Goal: Task Accomplishment & Management: Manage account settings

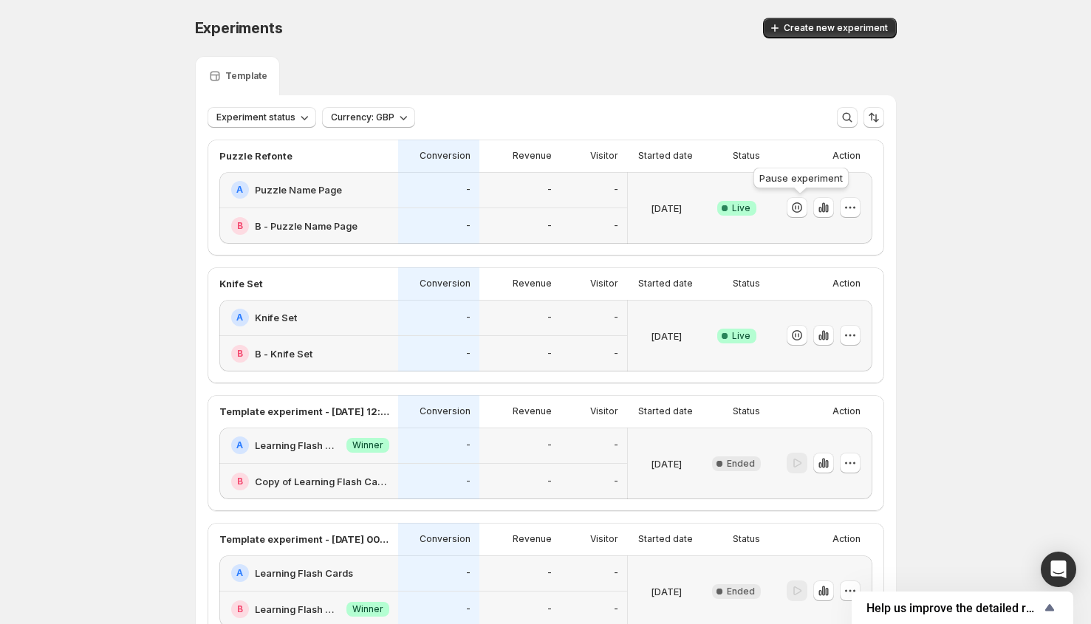
click at [765, 187] on div "Pause experiment" at bounding box center [801, 181] width 101 height 33
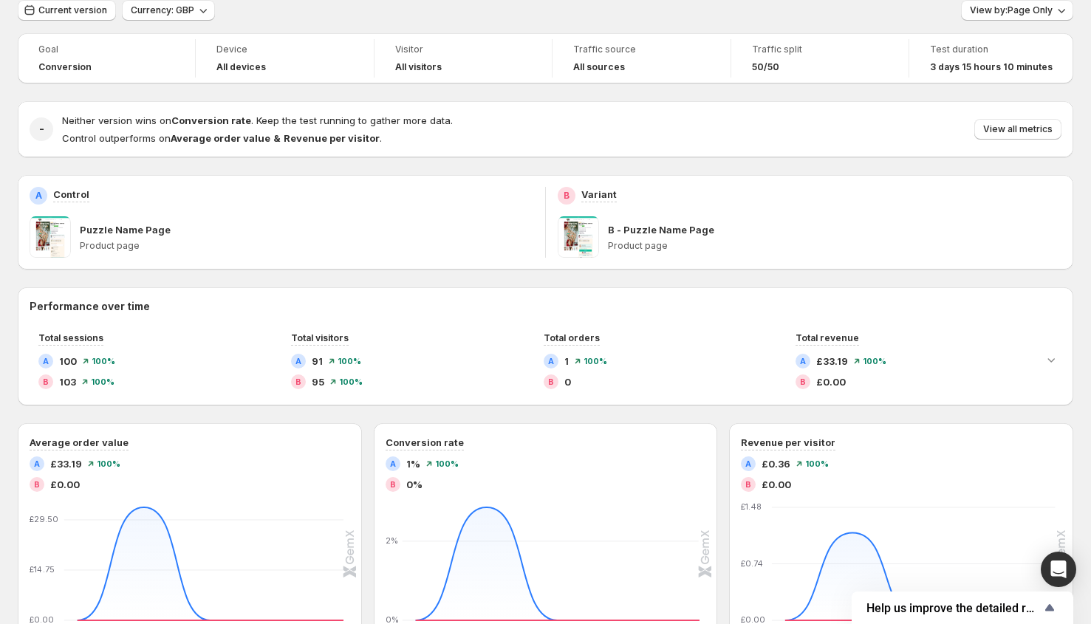
scroll to position [75, 0]
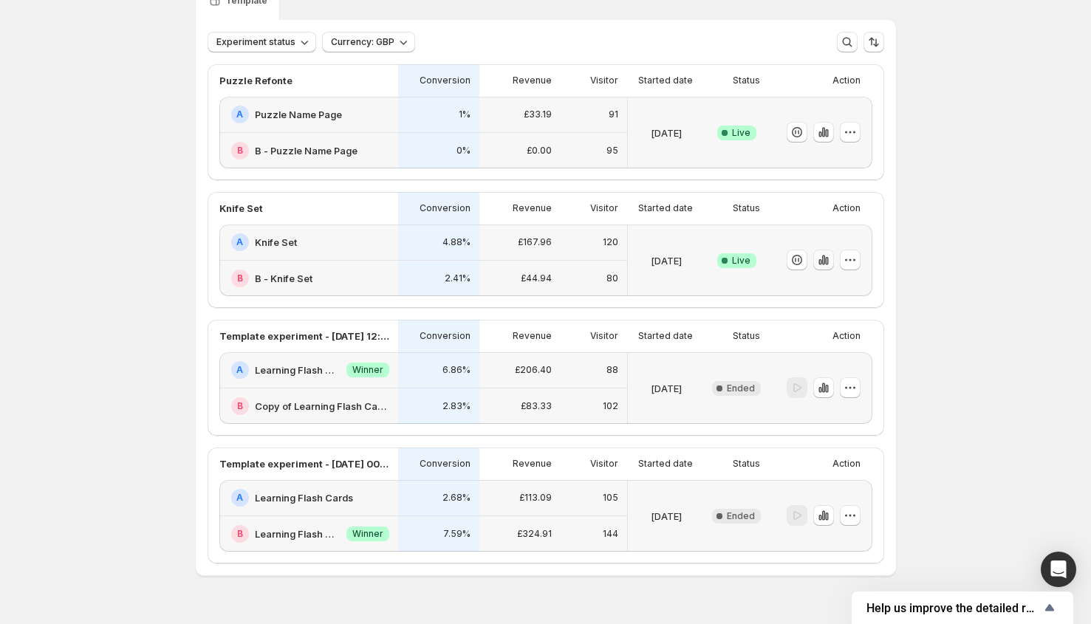
click at [824, 257] on icon "button" at bounding box center [823, 261] width 3 height 10
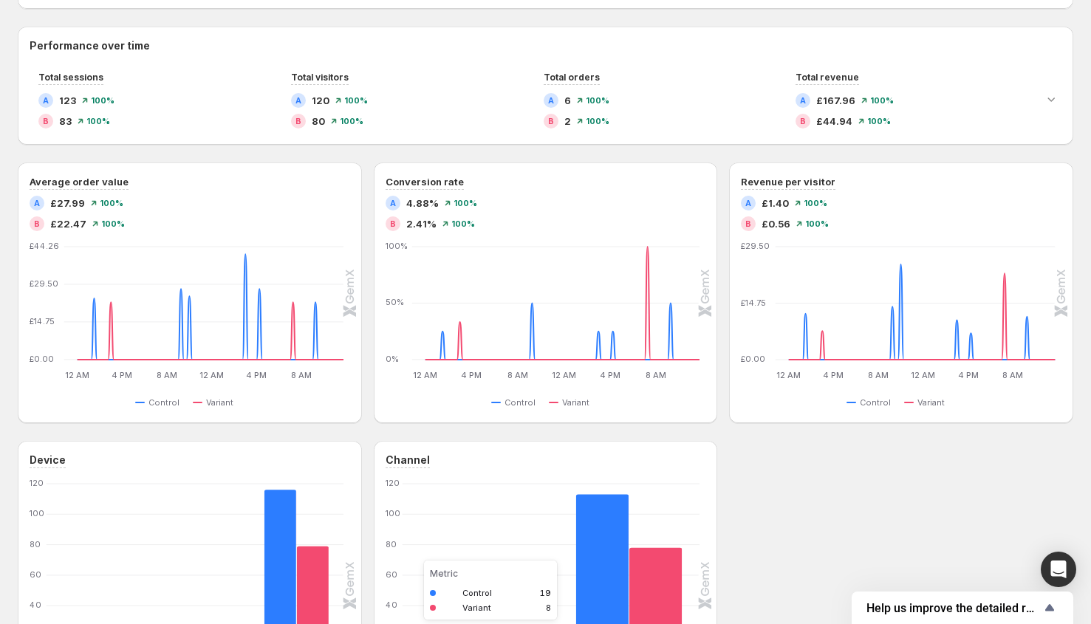
scroll to position [241, 0]
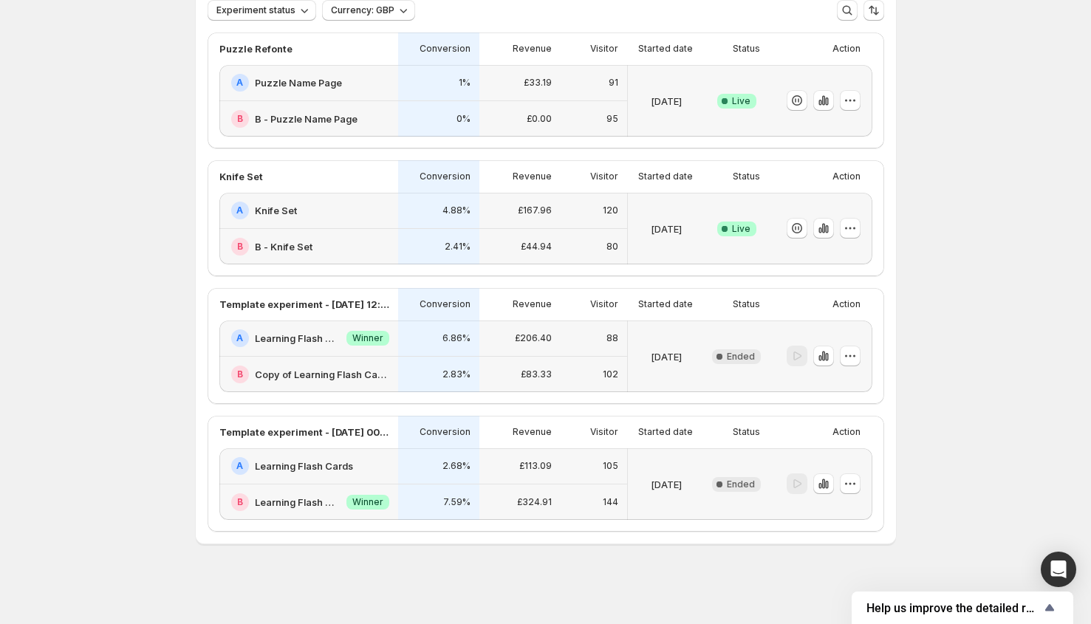
scroll to position [107, 0]
click at [846, 227] on button "button" at bounding box center [850, 228] width 21 height 21
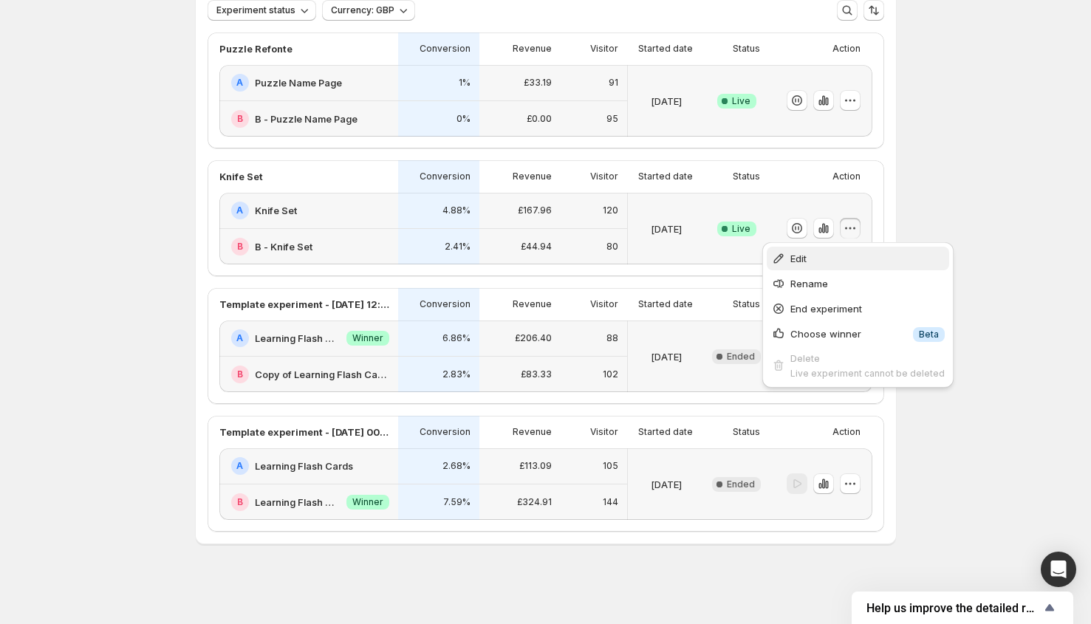
click at [837, 249] on button "Edit" at bounding box center [858, 259] width 182 height 24
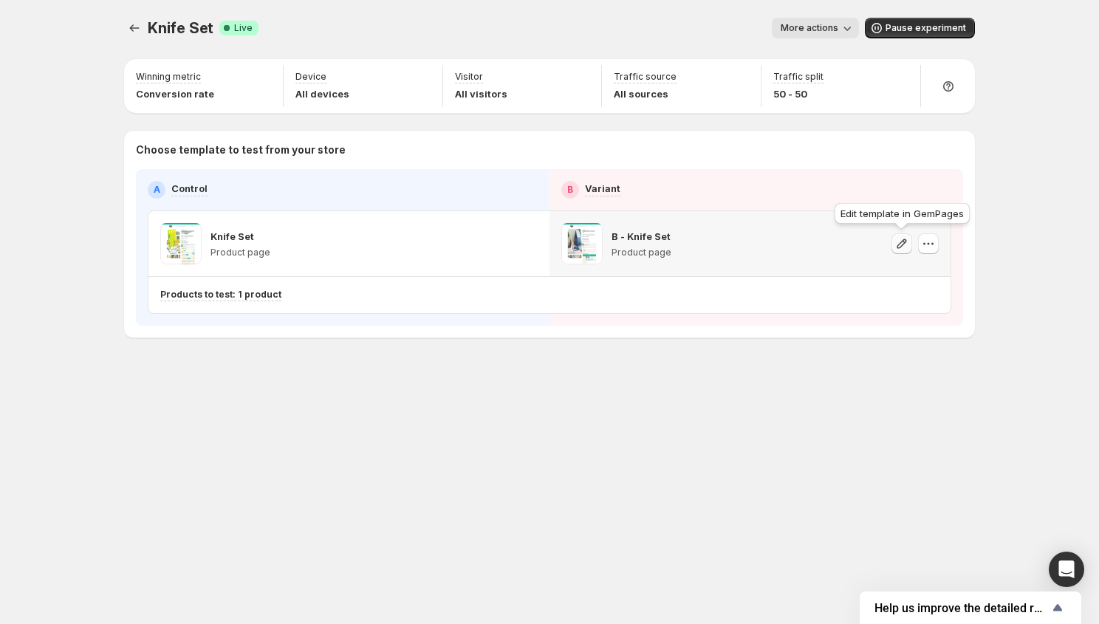
click at [898, 242] on icon "button" at bounding box center [902, 243] width 15 height 15
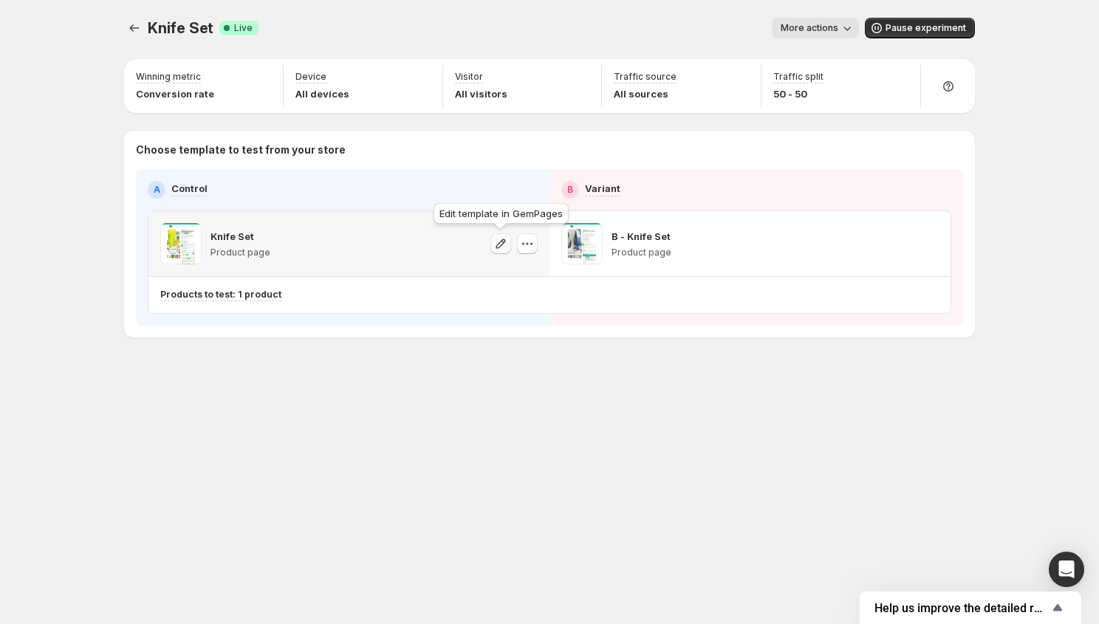
click at [495, 246] on icon "button" at bounding box center [501, 243] width 15 height 15
